Goal: Obtain resource: Download file/media

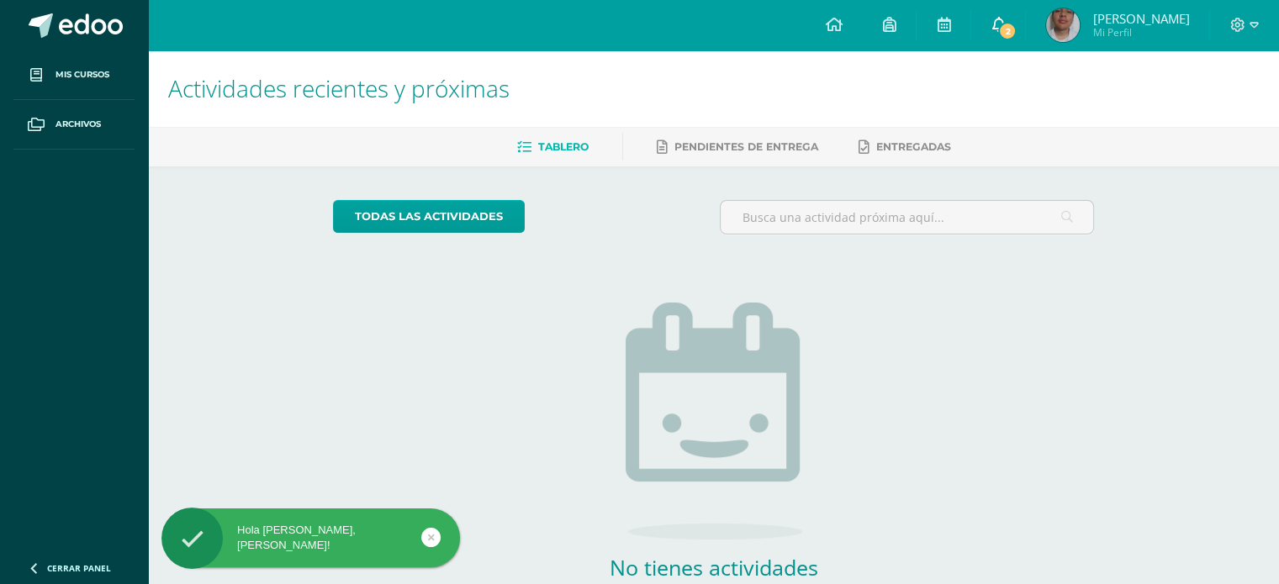
click at [1016, 38] on span "2" at bounding box center [1007, 31] width 18 height 18
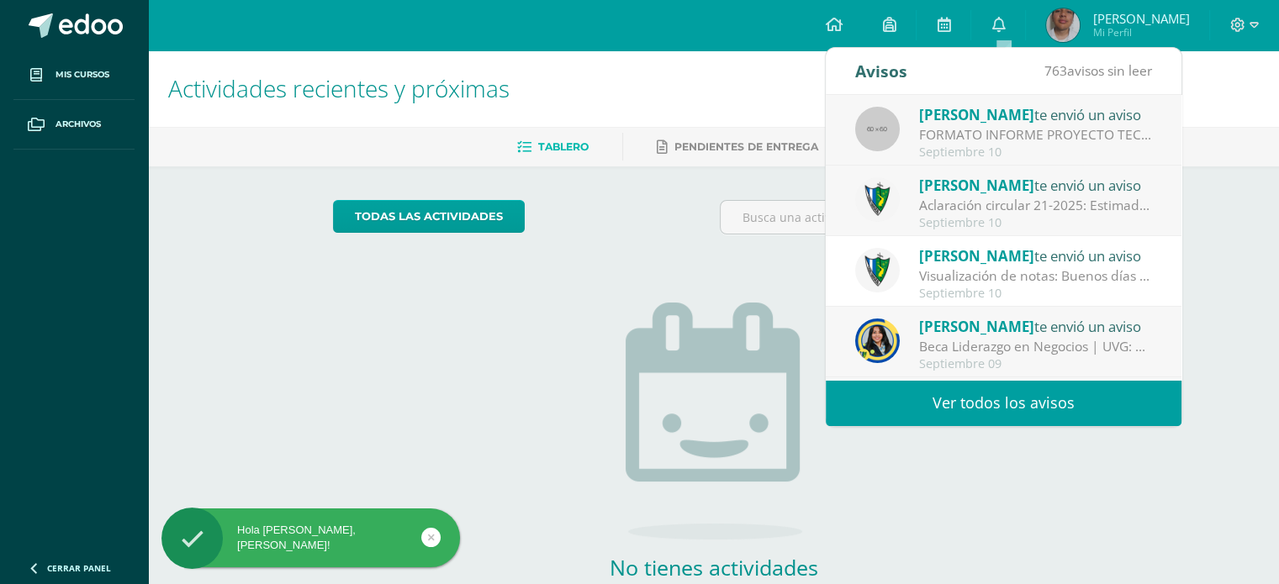
click at [977, 208] on div "Aclaración circular 21-2025: Estimados padres y estudiantes, es un gusto saluda…" at bounding box center [1036, 205] width 234 height 19
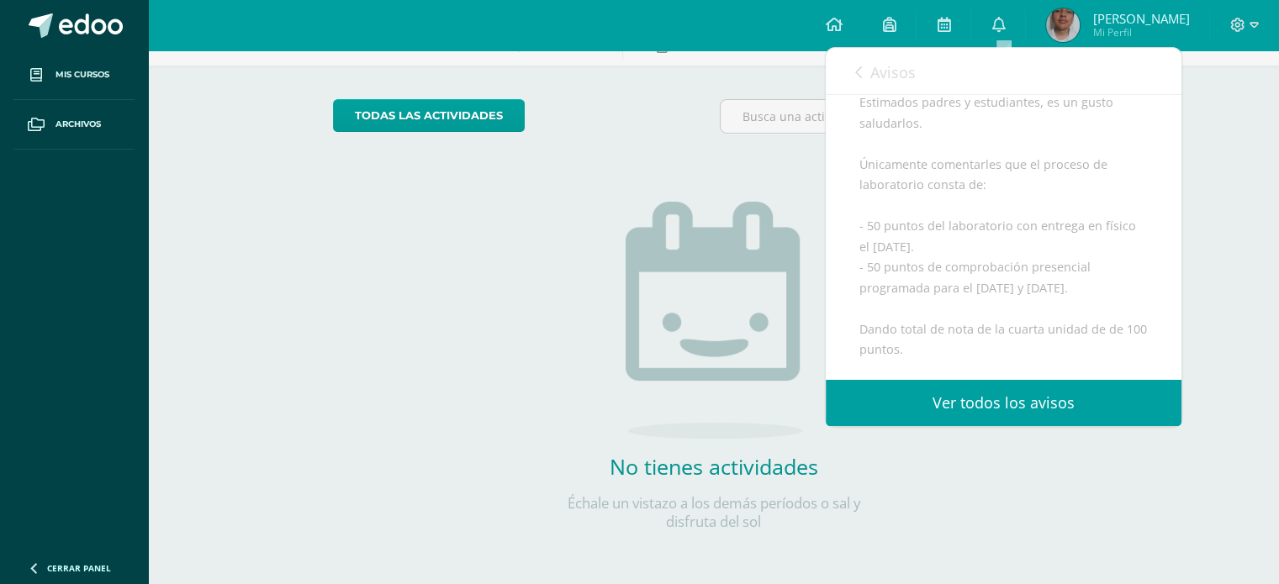
scroll to position [252, 0]
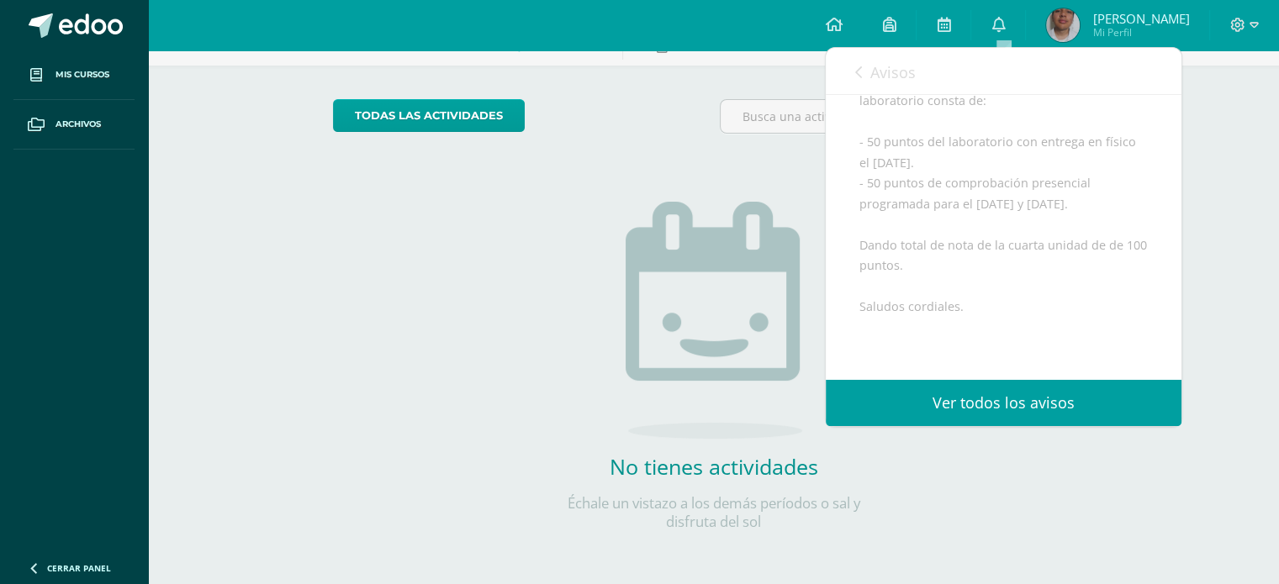
click at [899, 87] on link "Avisos" at bounding box center [885, 72] width 61 height 48
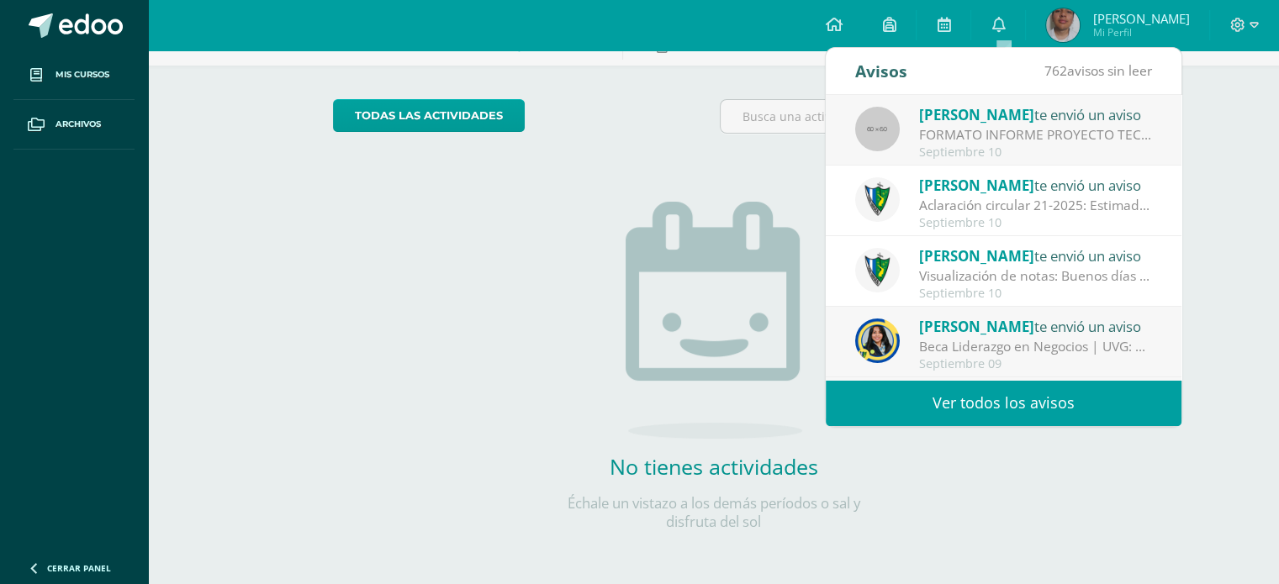
click at [953, 156] on div "Septiembre 10" at bounding box center [1036, 152] width 234 height 14
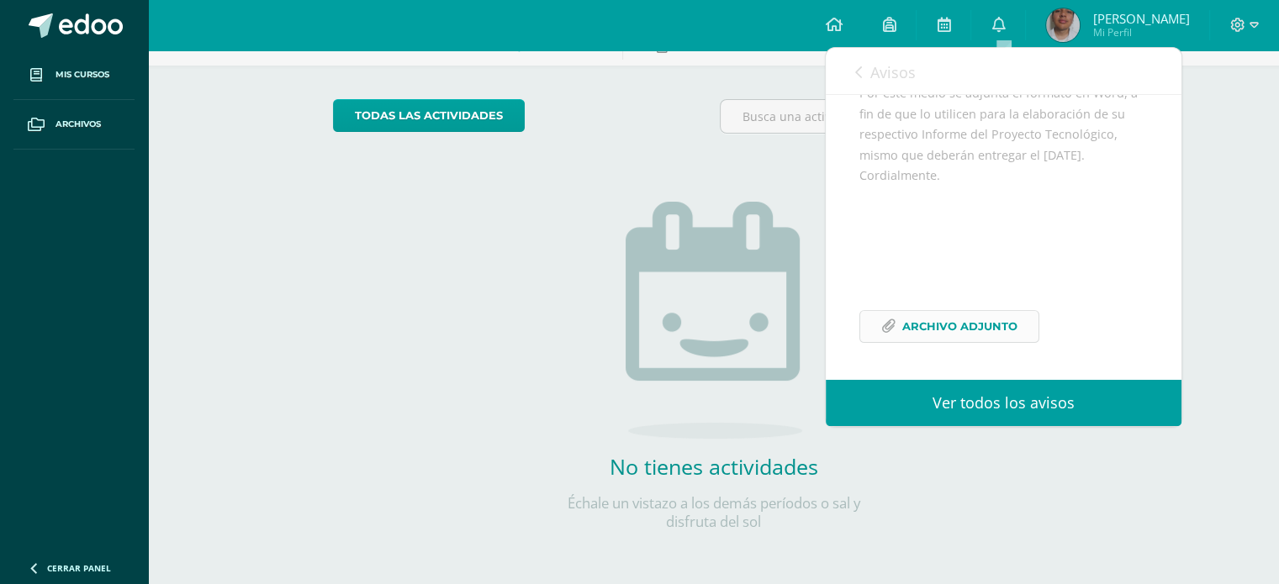
click at [938, 332] on span "Archivo Adjunto" at bounding box center [959, 326] width 115 height 31
click at [905, 87] on link "Avisos" at bounding box center [885, 72] width 61 height 48
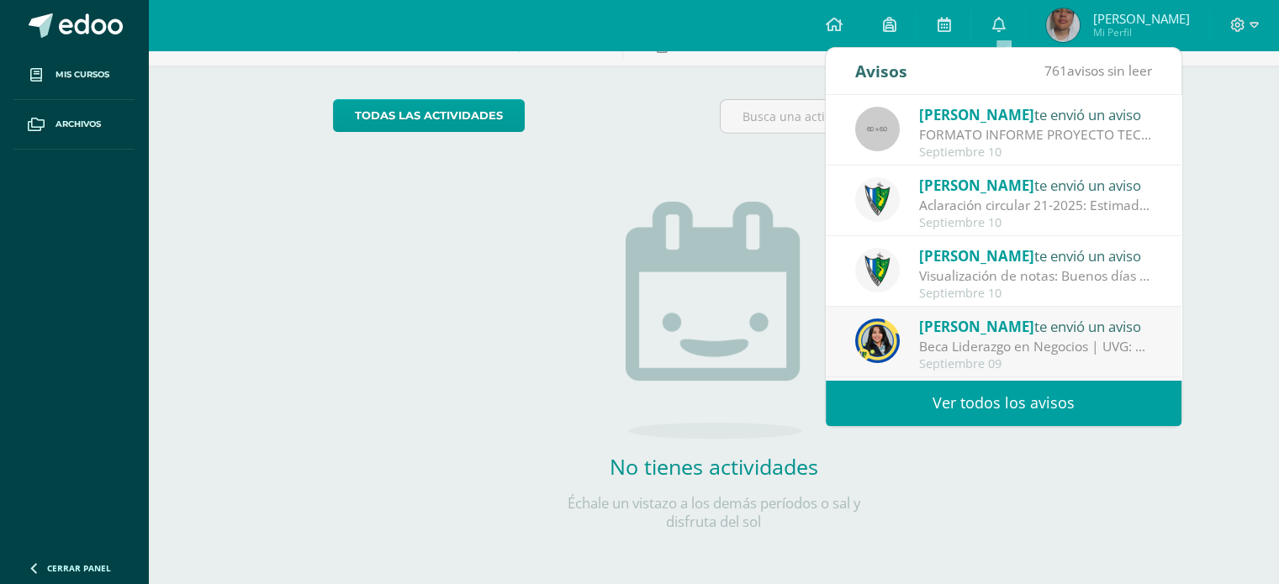
click at [955, 282] on div "Visualización de notas: Buenos días estimados padres y estudiantes, es un gusto…" at bounding box center [1036, 275] width 234 height 19
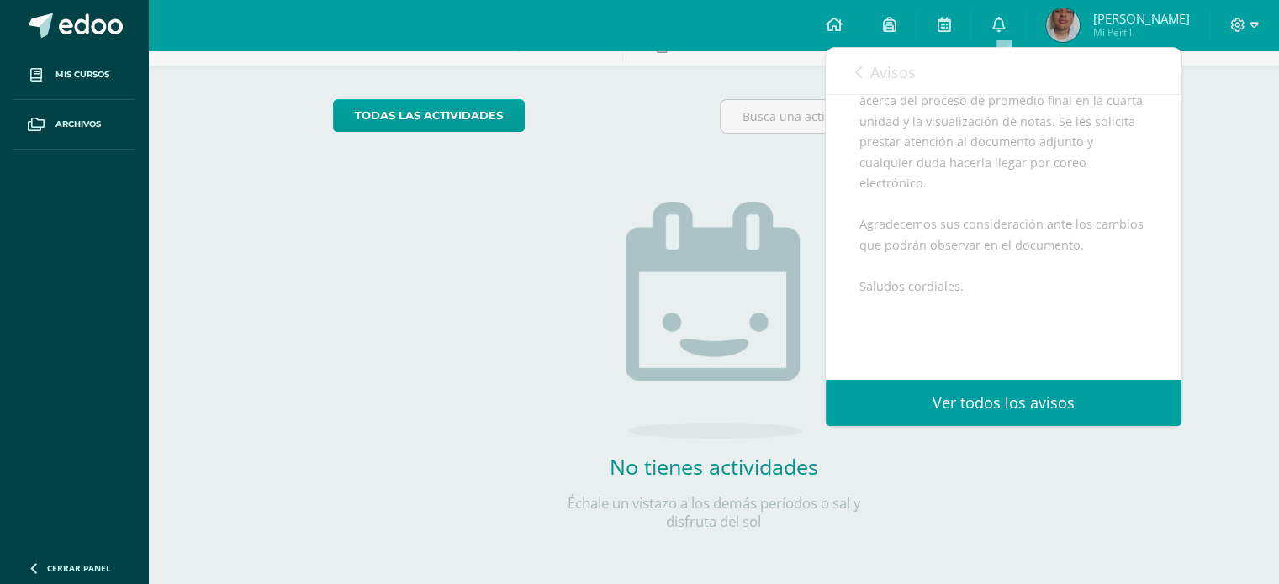
scroll to position [404, 0]
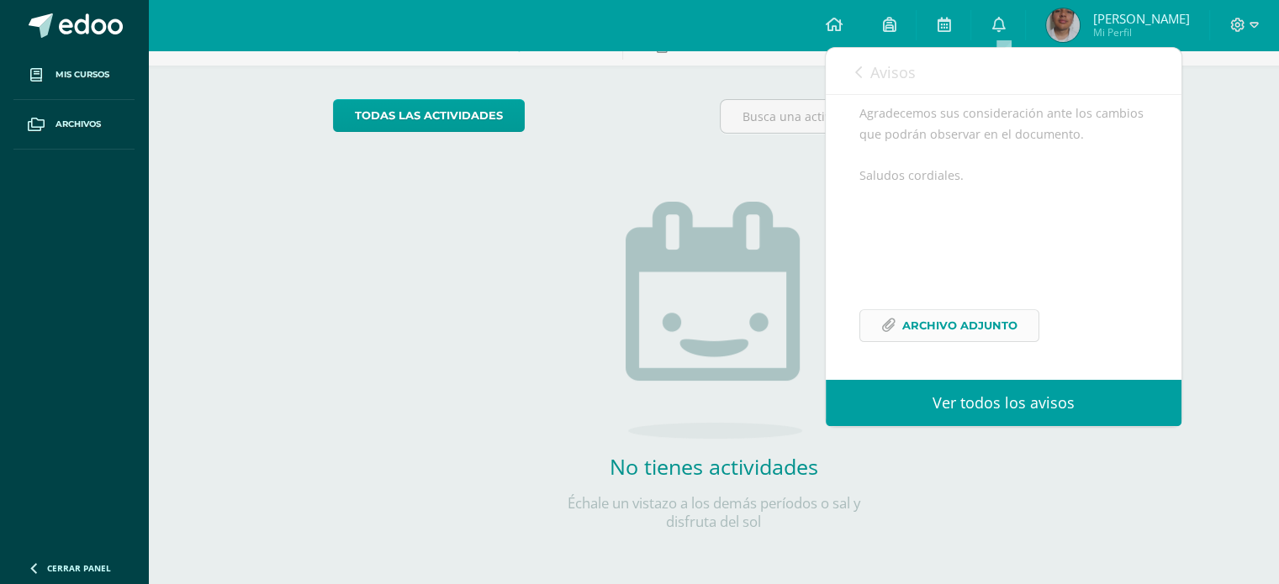
click at [925, 317] on span "Archivo Adjunto" at bounding box center [959, 325] width 115 height 31
